Goal: Navigation & Orientation: Find specific page/section

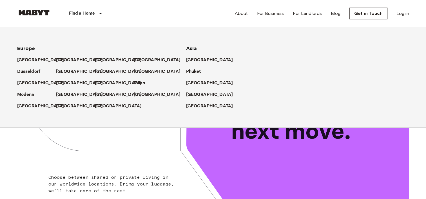
click at [78, 14] on p "Find a Home" at bounding box center [82, 13] width 26 height 7
